Goal: Find specific page/section: Find specific page/section

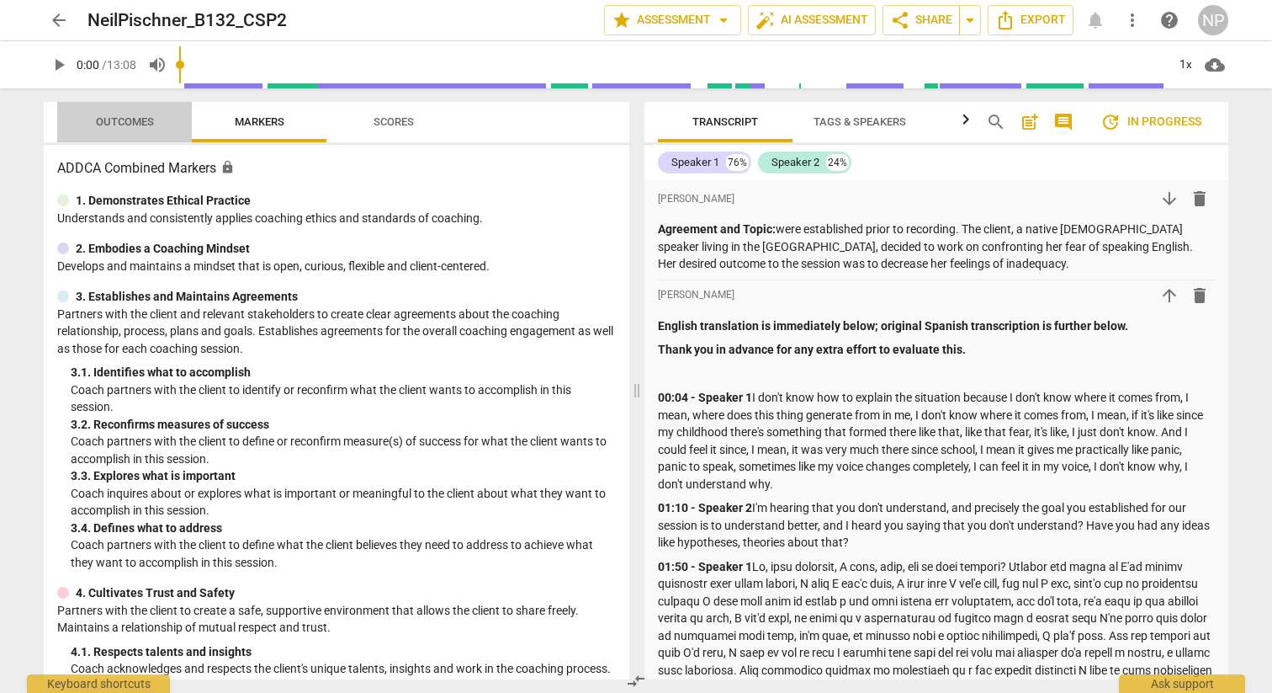
click at [116, 129] on span "Outcomes" at bounding box center [125, 122] width 98 height 23
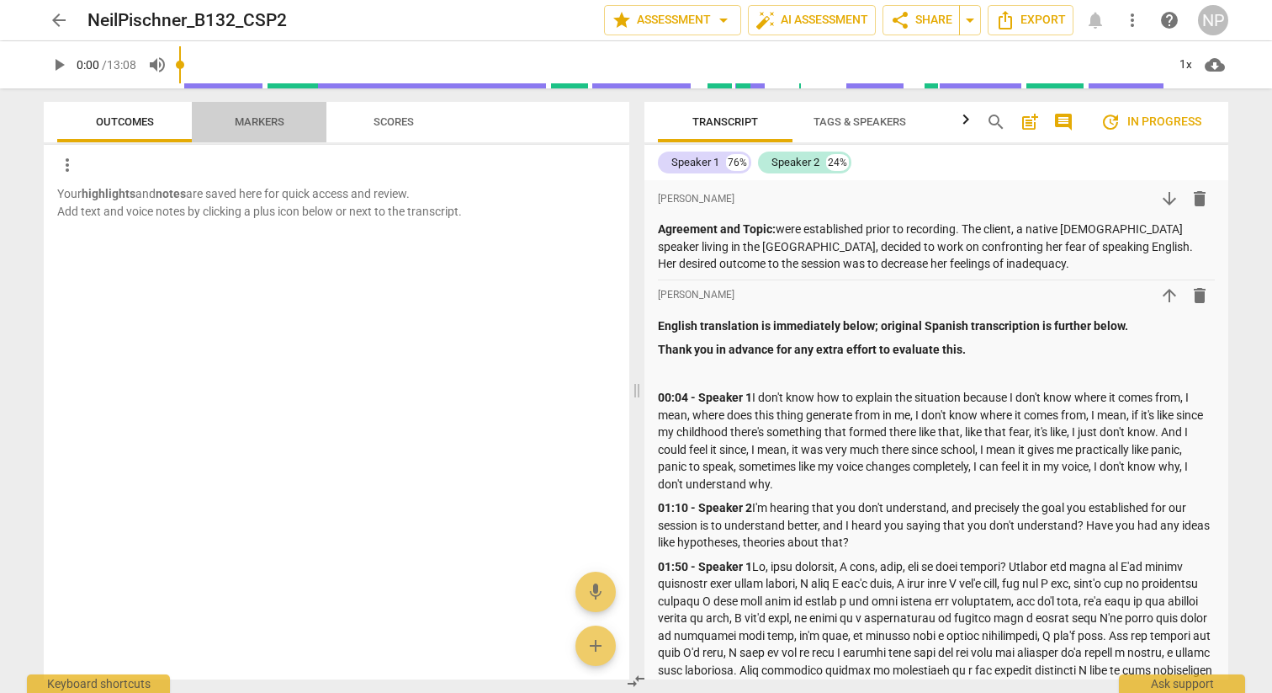
click at [245, 114] on span "Markers" at bounding box center [260, 122] width 90 height 23
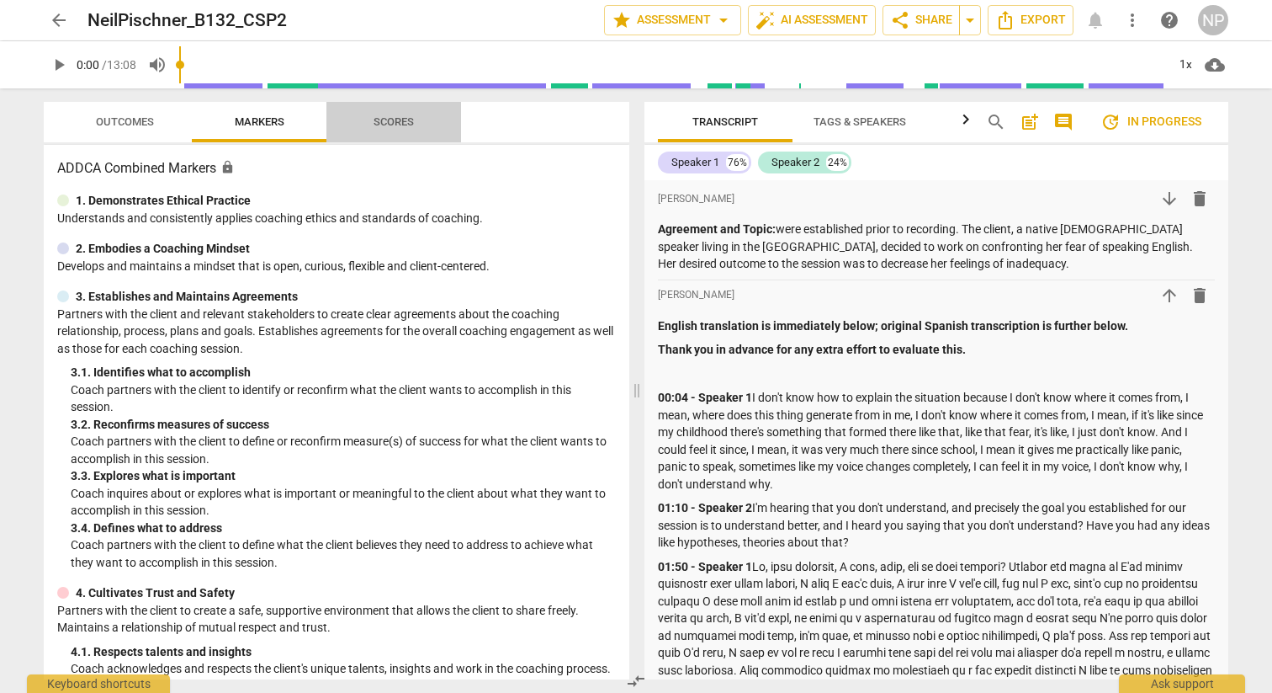
click at [372, 114] on span "Scores" at bounding box center [393, 122] width 81 height 23
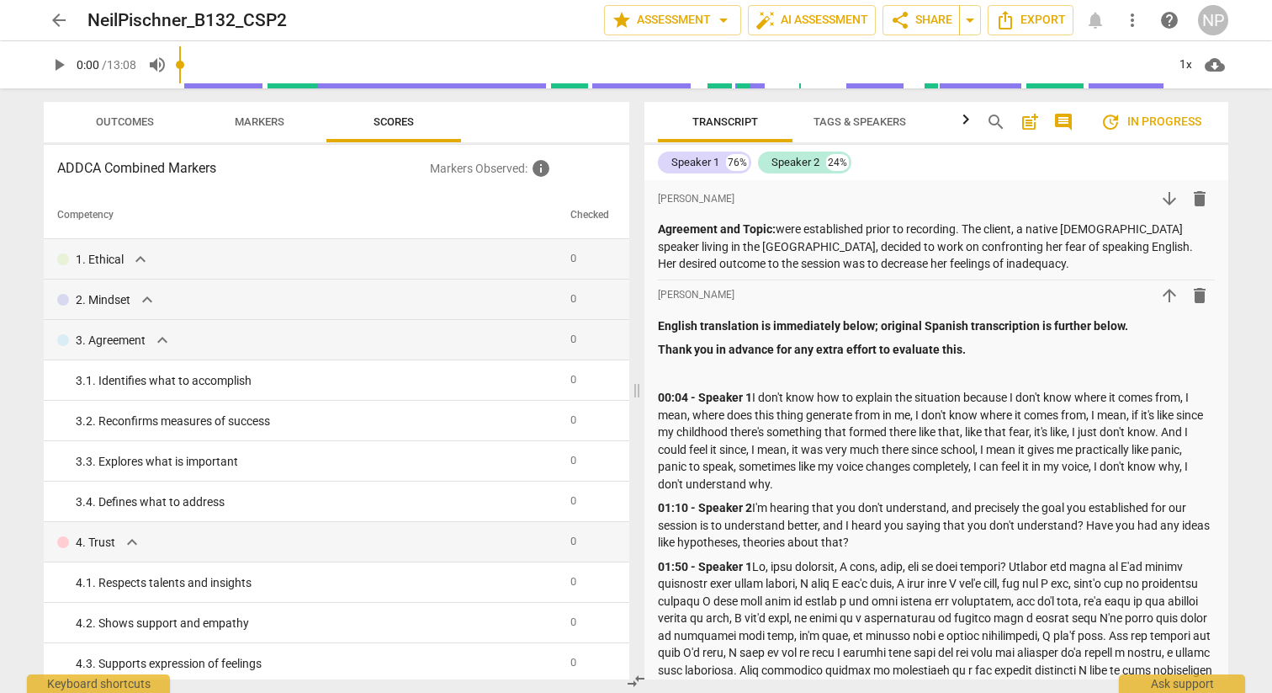
click at [57, 24] on span "arrow_back" at bounding box center [59, 20] width 20 height 20
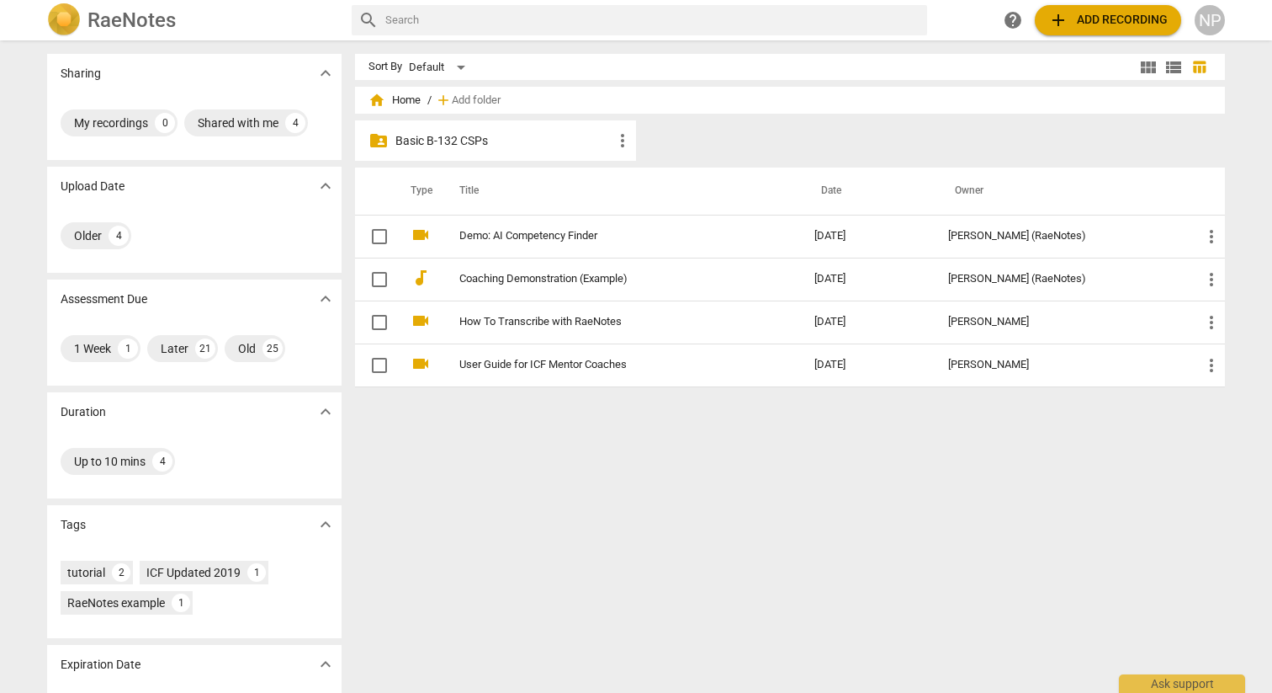
click at [470, 146] on p "Basic B-132 CSPs" at bounding box center [503, 141] width 217 height 18
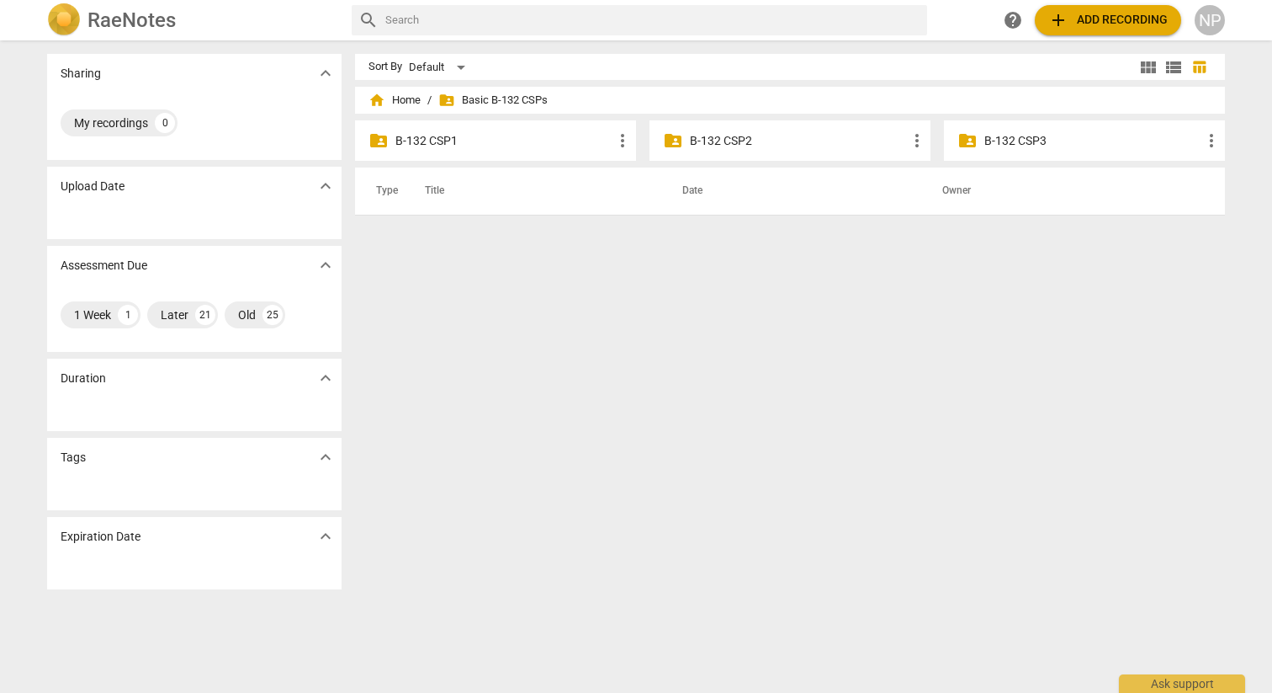
click at [740, 141] on p "B-132 CSP2" at bounding box center [798, 141] width 217 height 18
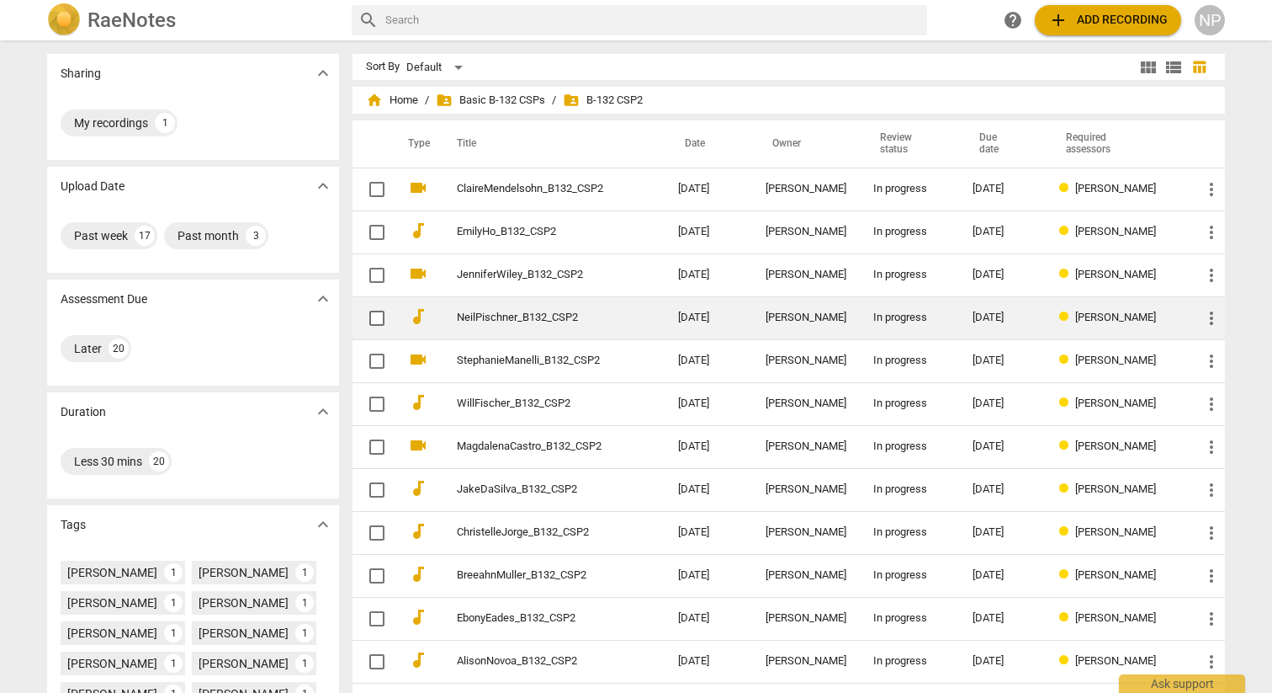
click at [625, 318] on td "NeilPischner_B132_CSP2" at bounding box center [551, 317] width 228 height 43
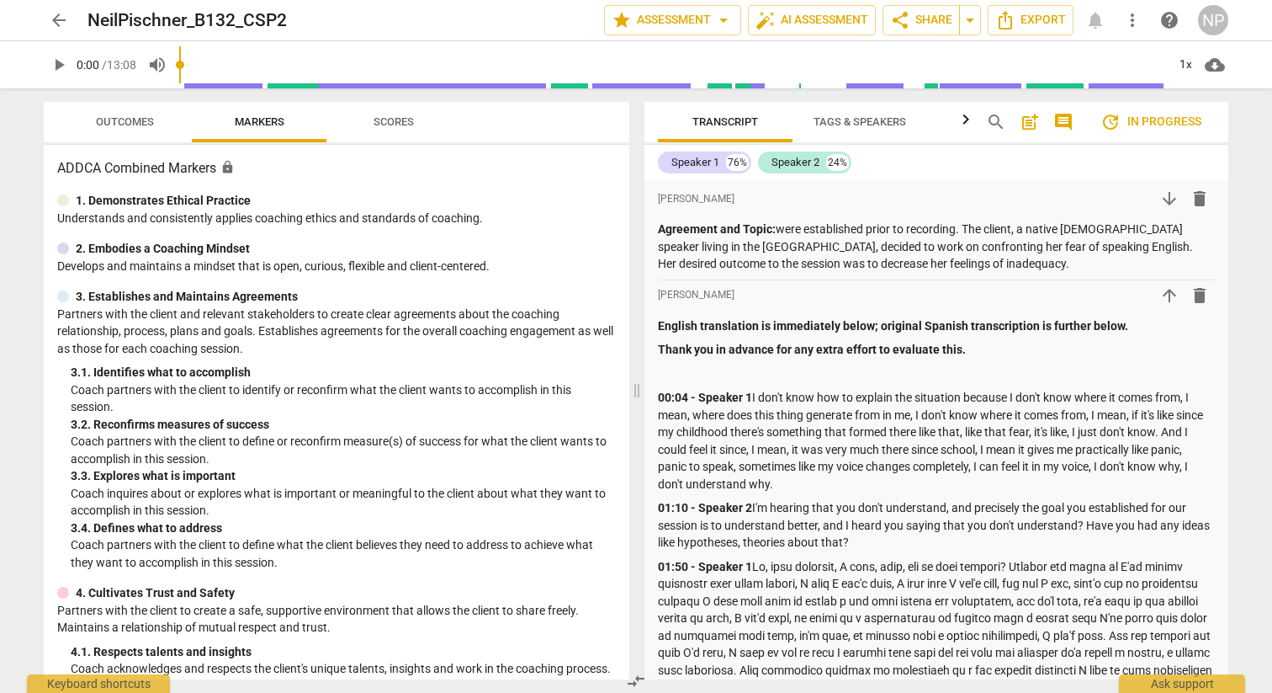
click at [385, 119] on span "Scores" at bounding box center [394, 121] width 40 height 13
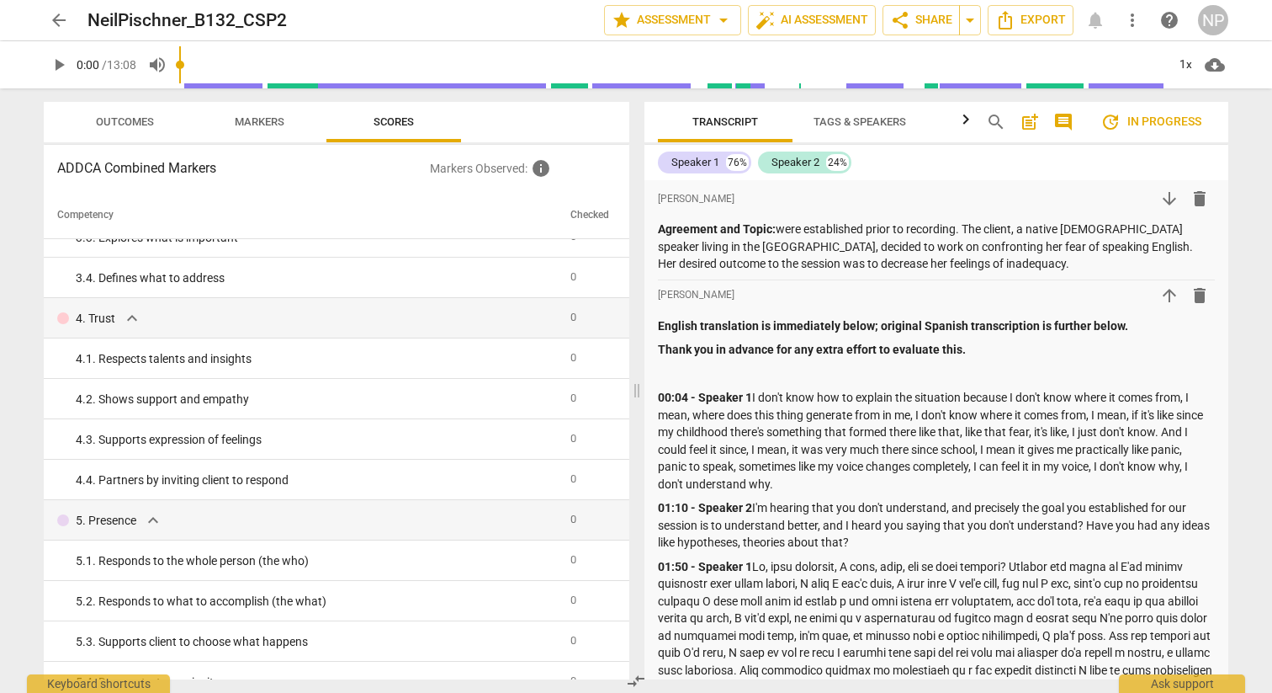
scroll to position [242, 0]
